Goal: Information Seeking & Learning: Learn about a topic

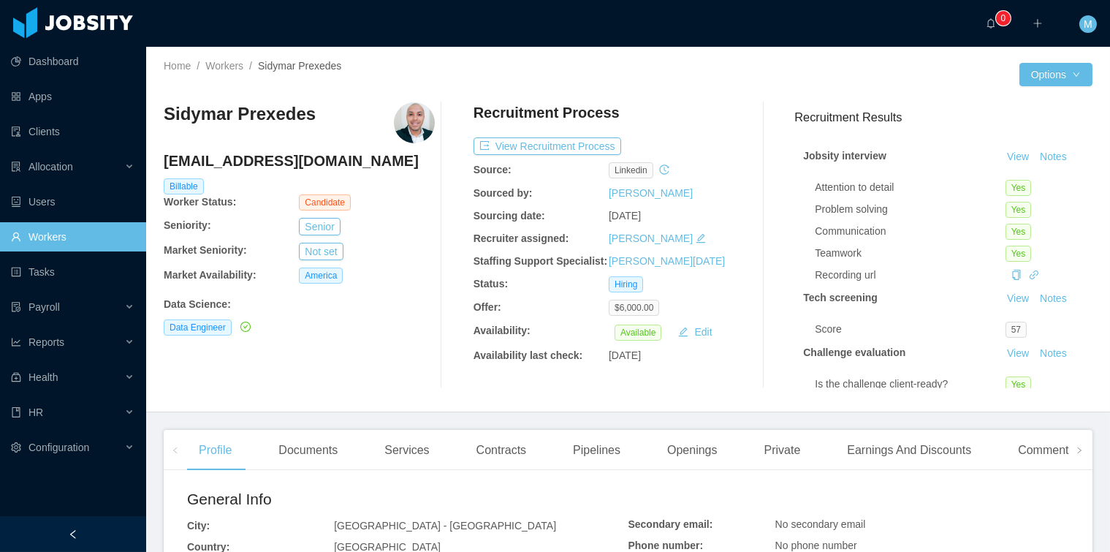
scroll to position [120, 0]
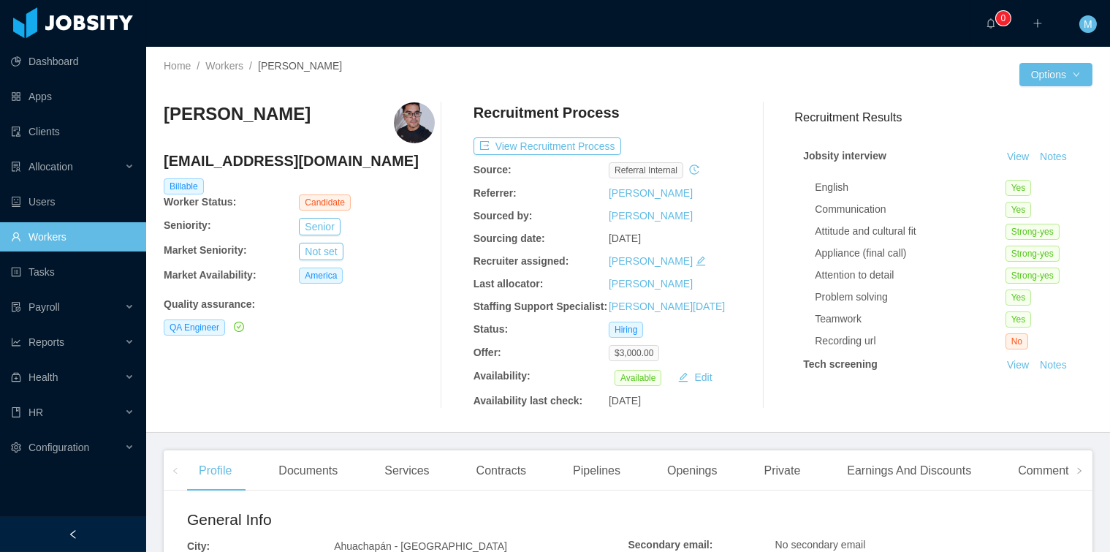
scroll to position [186, 0]
